Goal: Task Accomplishment & Management: Complete application form

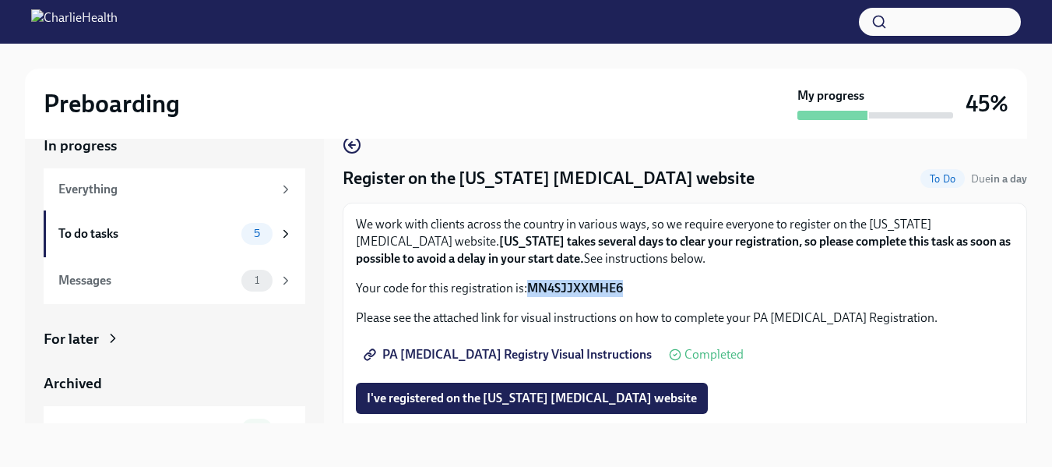
scroll to position [17, 0]
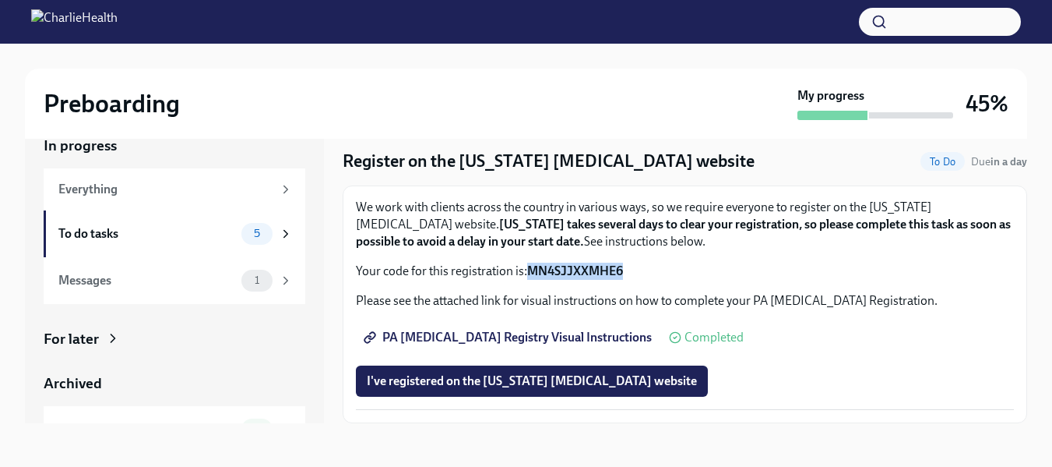
click at [640, 265] on p "Your code for this registration is: MN4SJJXXMHE6" at bounding box center [685, 270] width 658 height 17
click at [560, 263] on strong "MN4SJJXXMHE6" at bounding box center [575, 270] width 96 height 15
copy strong "MN4SJJXXMHE6"
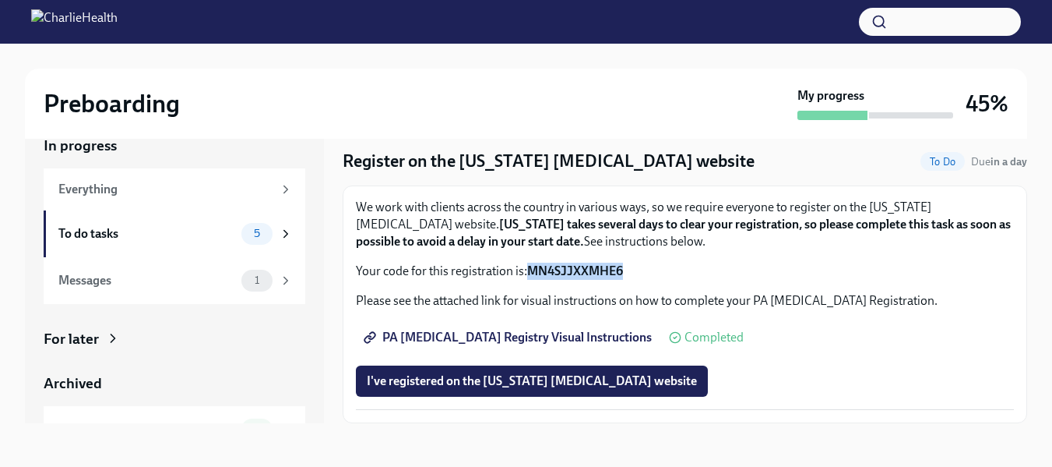
copy strong "MN4SJJXXMHE6"
click at [530, 383] on span "I've registered on the [US_STATE] [MEDICAL_DATA] website" at bounding box center [532, 381] width 330 height 16
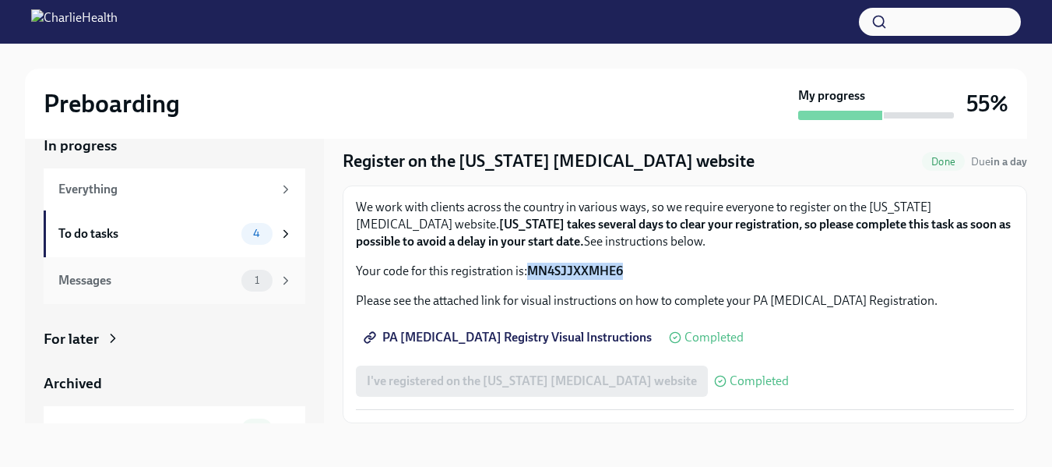
click at [105, 279] on div "Messages" at bounding box center [146, 280] width 177 height 17
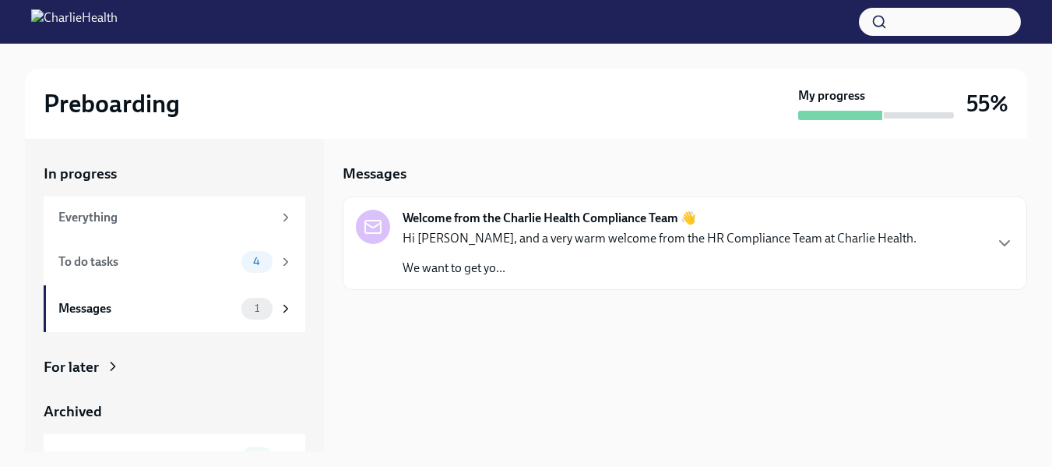
click at [447, 232] on p "Hi [PERSON_NAME], and a very warm welcome from the HR Compliance Team at Charli…" at bounding box center [660, 238] width 514 height 17
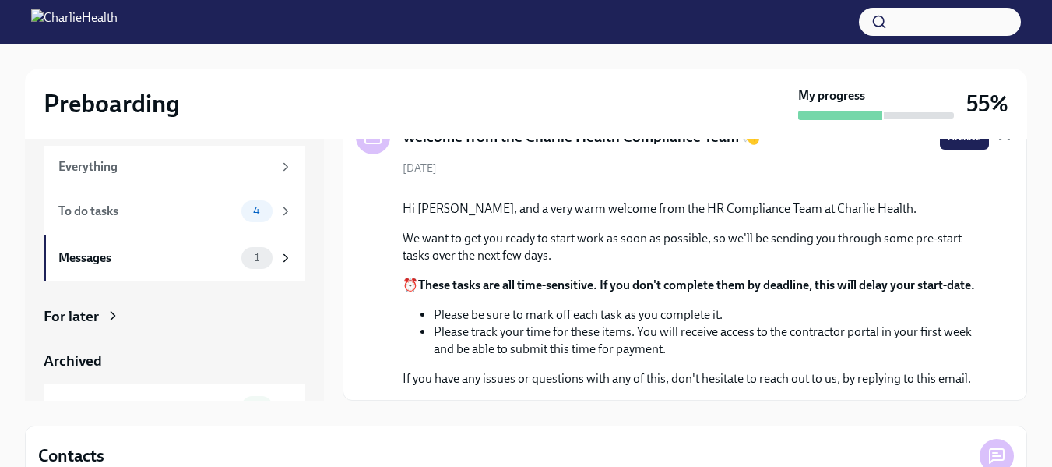
scroll to position [78, 0]
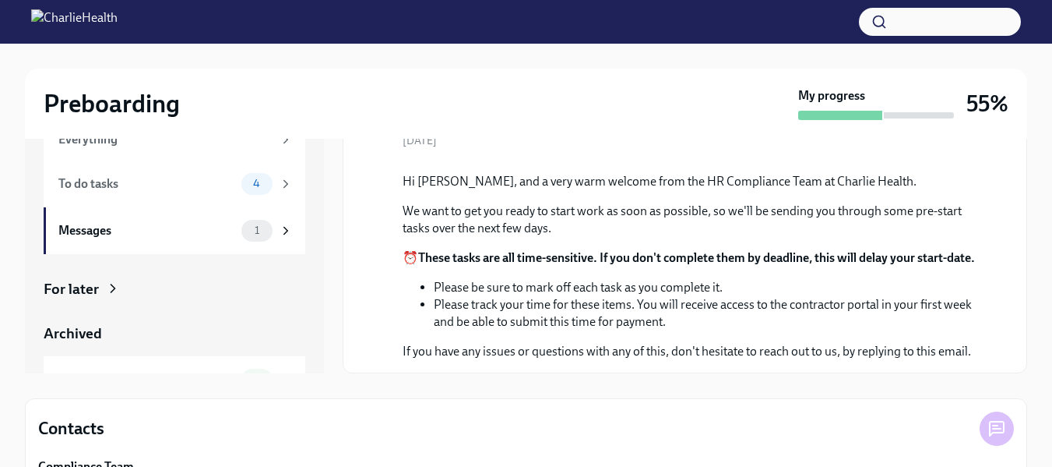
click at [100, 291] on div "For later" at bounding box center [175, 289] width 262 height 20
